Goal: Transaction & Acquisition: Purchase product/service

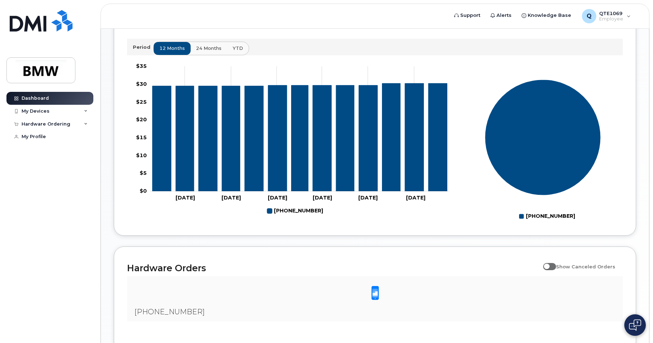
scroll to position [251, 0]
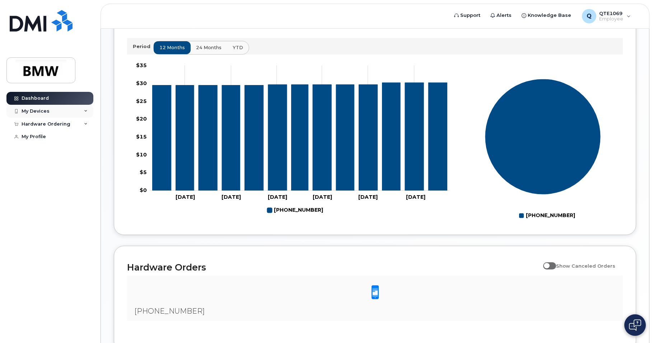
click at [80, 109] on div "My Devices" at bounding box center [49, 111] width 87 height 13
click at [78, 171] on div "Hardware Ordering" at bounding box center [49, 171] width 87 height 13
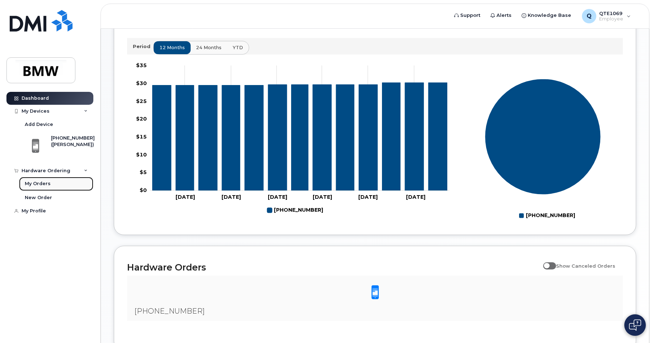
click at [59, 184] on link "My Orders" at bounding box center [56, 184] width 74 height 14
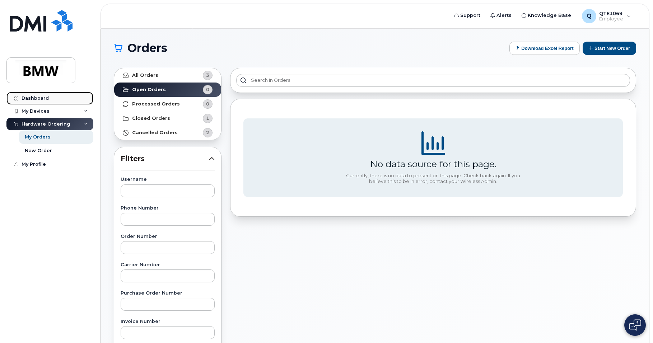
click at [30, 97] on div "Dashboard" at bounding box center [35, 99] width 27 height 6
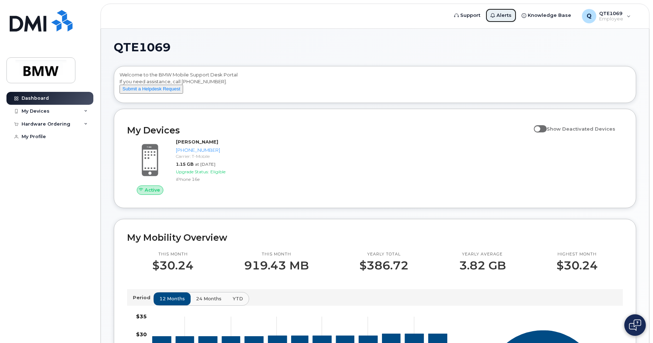
click at [510, 17] on span "Alerts" at bounding box center [504, 15] width 15 height 7
click at [543, 18] on span "Knowledge Base" at bounding box center [549, 15] width 43 height 7
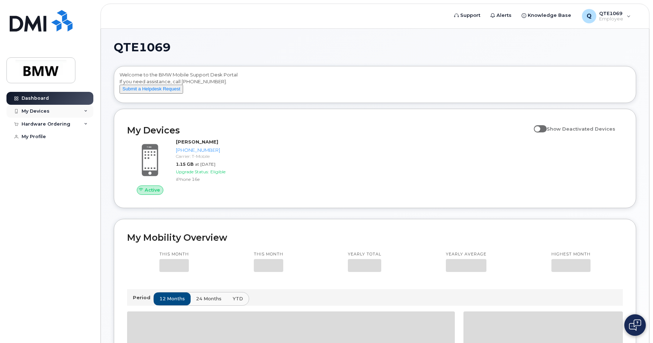
click at [54, 112] on div "My Devices" at bounding box center [49, 111] width 87 height 13
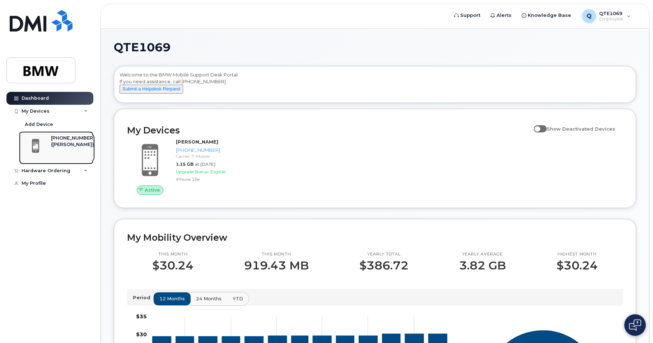
click at [54, 140] on div "[PHONE_NUMBER]" at bounding box center [73, 138] width 44 height 6
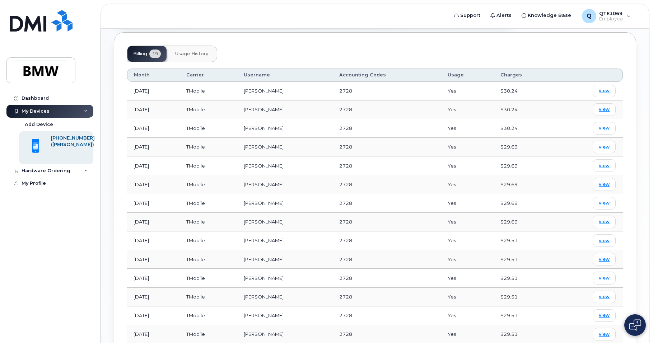
scroll to position [233, 0]
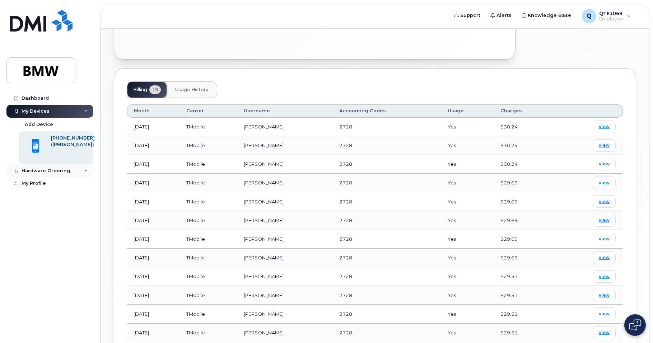
click at [63, 173] on div "Hardware Ordering" at bounding box center [46, 171] width 49 height 6
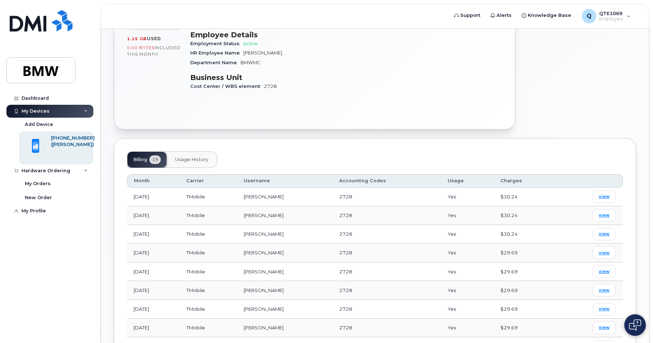
scroll to position [90, 0]
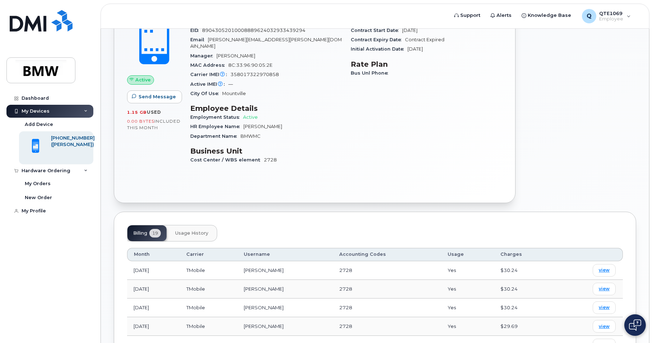
click at [197, 231] on span "Usage History" at bounding box center [191, 234] width 33 height 6
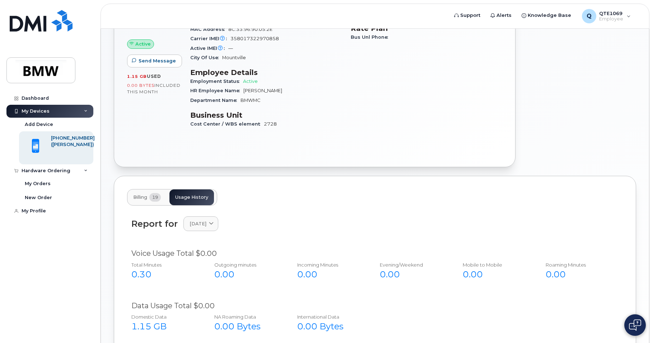
scroll to position [18, 0]
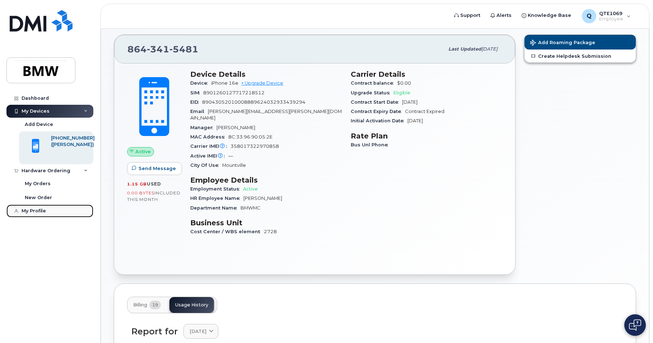
click at [43, 211] on div "My Profile" at bounding box center [34, 211] width 24 height 6
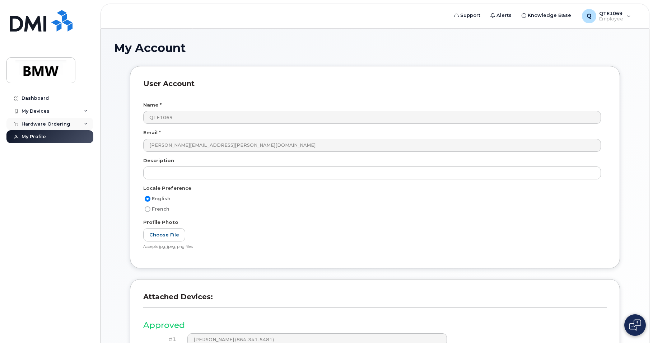
click at [55, 121] on div "Hardware Ordering" at bounding box center [46, 124] width 49 height 6
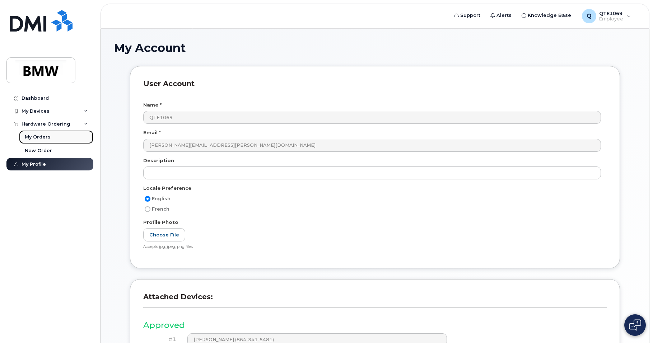
click at [51, 138] on link "My Orders" at bounding box center [56, 137] width 74 height 14
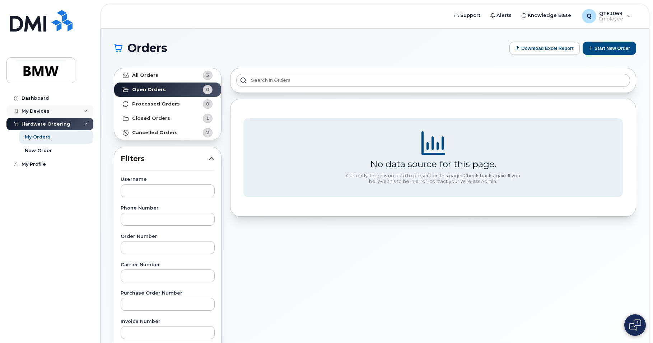
click at [47, 110] on div "My Devices" at bounding box center [36, 111] width 28 height 6
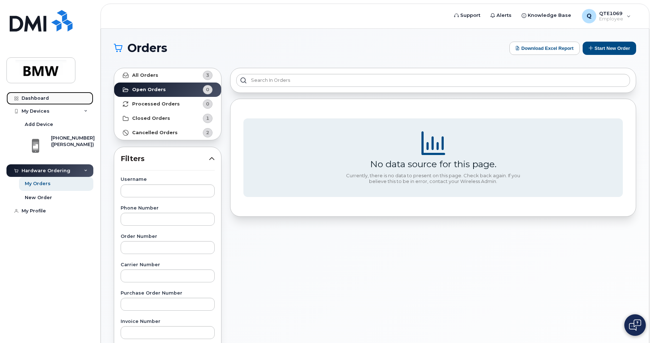
click at [50, 98] on link "Dashboard" at bounding box center [49, 98] width 87 height 13
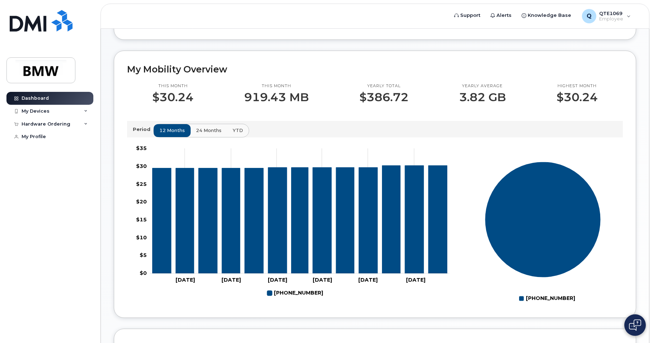
scroll to position [180, 0]
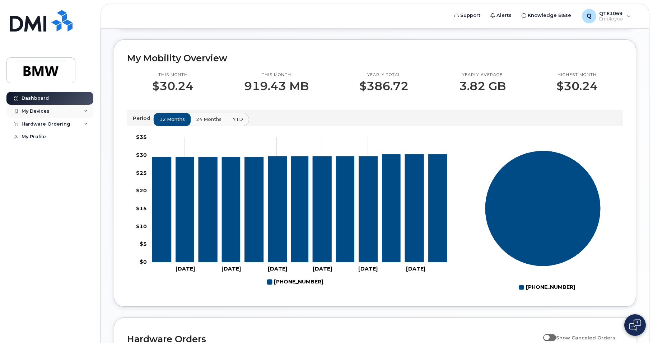
click at [39, 113] on div "My Devices" at bounding box center [36, 111] width 28 height 6
click at [51, 168] on div "Hardware Ordering" at bounding box center [46, 171] width 49 height 6
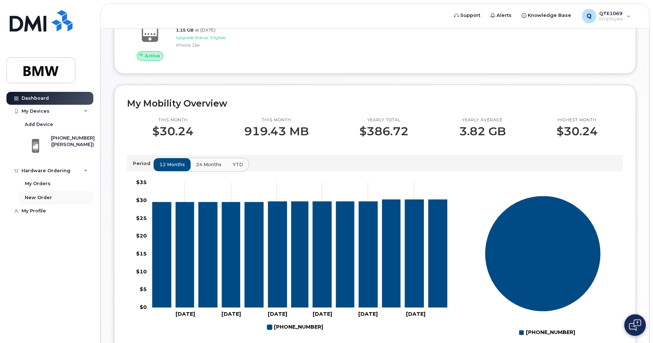
scroll to position [134, 0]
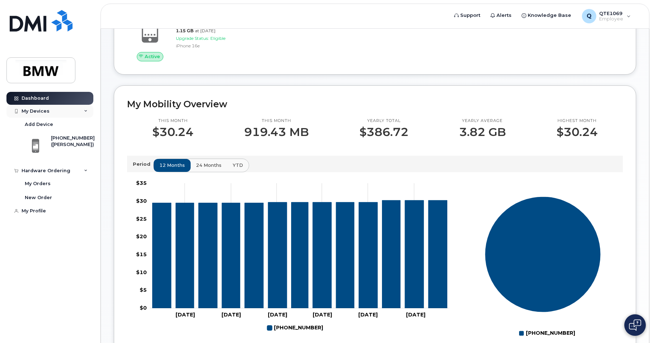
click at [61, 108] on div "My Devices" at bounding box center [49, 111] width 87 height 13
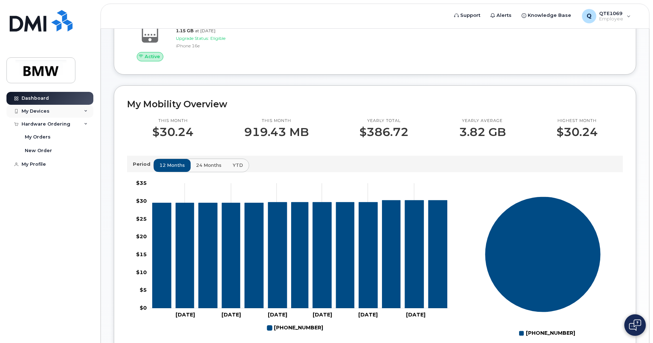
click at [61, 108] on div "My Devices" at bounding box center [49, 111] width 87 height 13
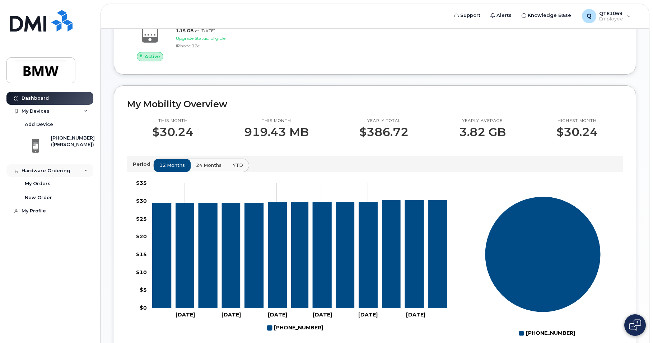
click at [50, 171] on div "Hardware Ordering" at bounding box center [46, 171] width 49 height 6
click at [64, 169] on div "Hardware Ordering" at bounding box center [46, 171] width 49 height 6
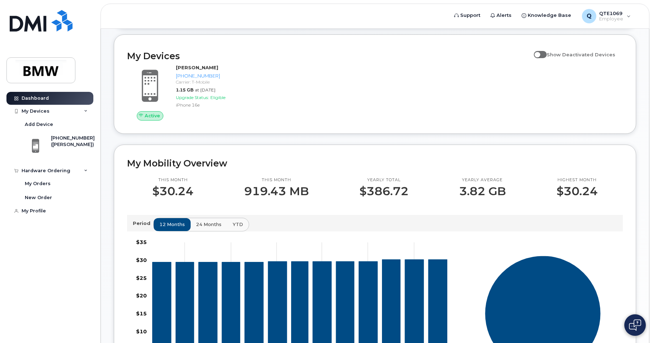
scroll to position [0, 0]
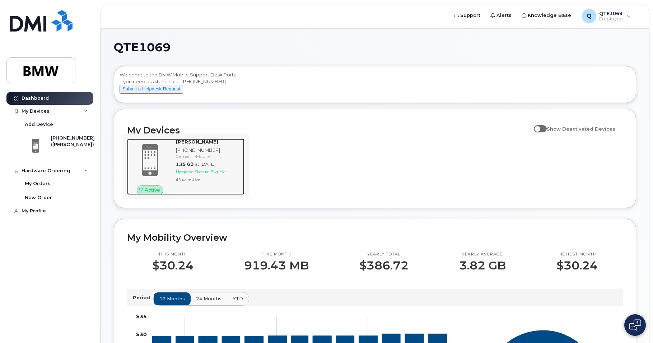
click at [220, 175] on span "Eligible" at bounding box center [217, 171] width 15 height 5
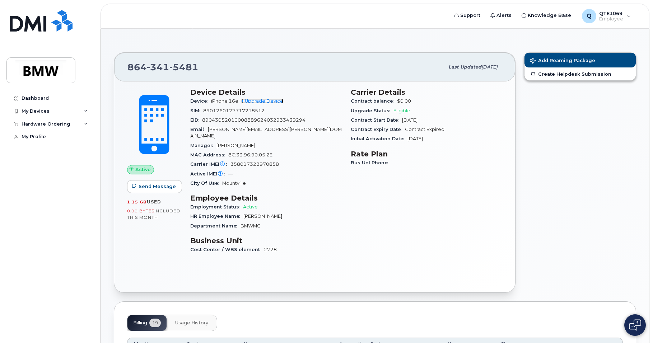
drag, startPoint x: 263, startPoint y: 102, endPoint x: 267, endPoint y: 103, distance: 4.1
click at [263, 102] on link "+ Upgrade Device" at bounding box center [262, 100] width 42 height 5
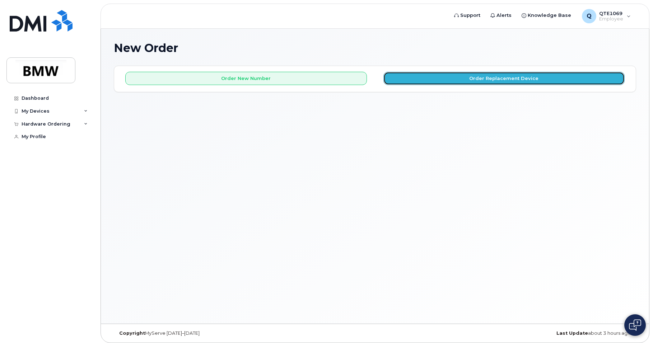
click at [472, 83] on button "Order Replacement Device" at bounding box center [505, 78] width 242 height 13
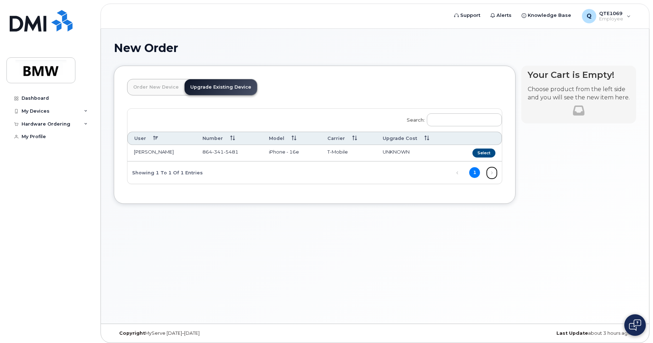
drag, startPoint x: 492, startPoint y: 172, endPoint x: 488, endPoint y: 173, distance: 4.2
click at [492, 173] on link "Next" at bounding box center [492, 173] width 11 height 11
click at [453, 173] on link "Previous" at bounding box center [457, 173] width 11 height 11
click at [352, 42] on h1 "New Order" at bounding box center [375, 48] width 523 height 13
click at [486, 153] on button "Select" at bounding box center [484, 153] width 23 height 9
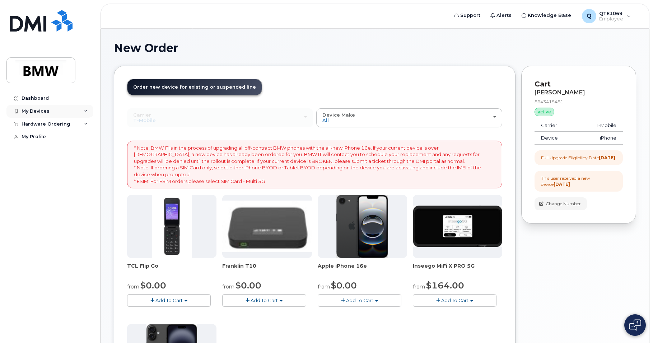
click at [57, 108] on div "My Devices" at bounding box center [49, 111] width 87 height 13
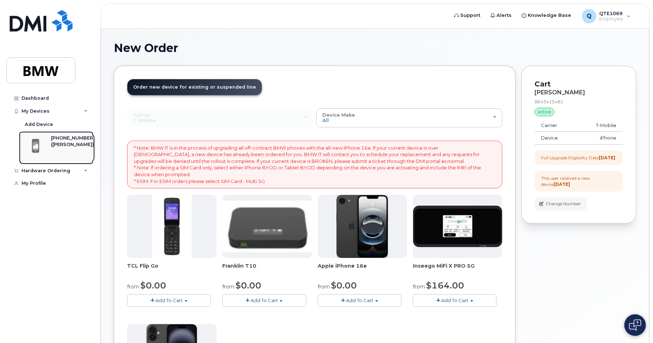
click at [61, 135] on div "[PHONE_NUMBER]" at bounding box center [73, 138] width 44 height 6
